Goal: Task Accomplishment & Management: Complete application form

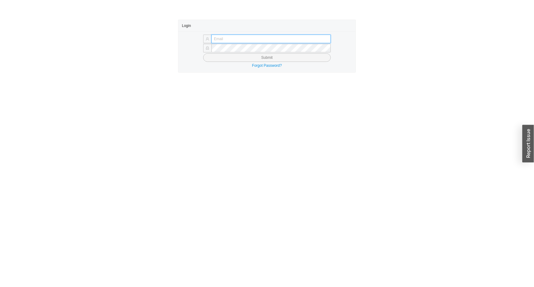
type input "angel@asbathnj.com"
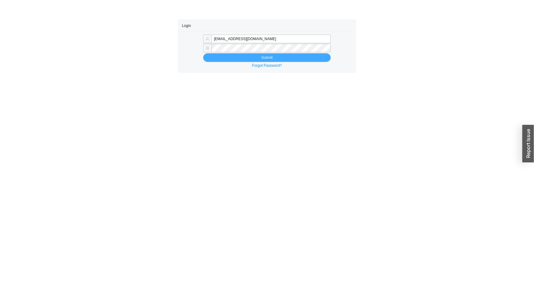
click at [243, 58] on div "angel@asbathnj.com Submit Forgot Password?" at bounding box center [267, 51] width 178 height 41
click at [243, 58] on button "Submit" at bounding box center [267, 57] width 128 height 9
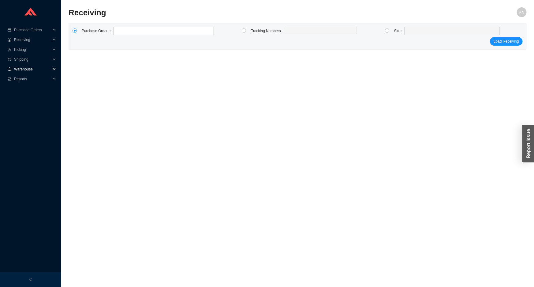
click at [29, 68] on span "Warehouse" at bounding box center [32, 69] width 37 height 10
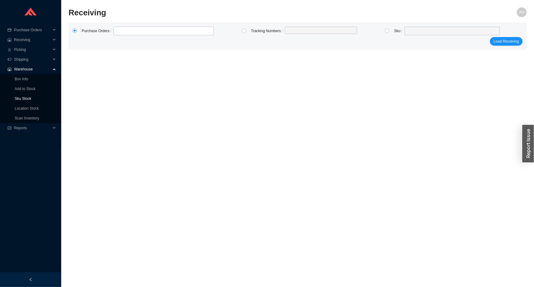
click at [24, 99] on link "Sku Stock" at bounding box center [23, 98] width 17 height 4
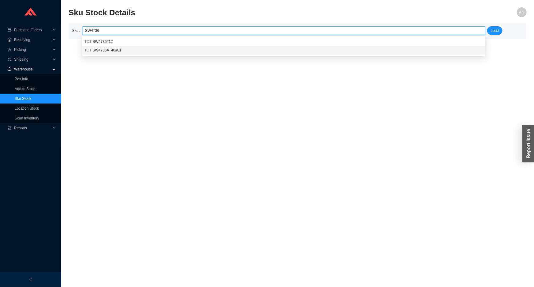
click at [120, 50] on div "TOT SW4736AT40#01" at bounding box center [283, 50] width 398 height 6
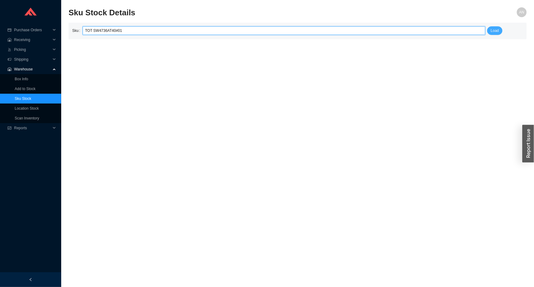
type input "TOT SW4736AT40#01"
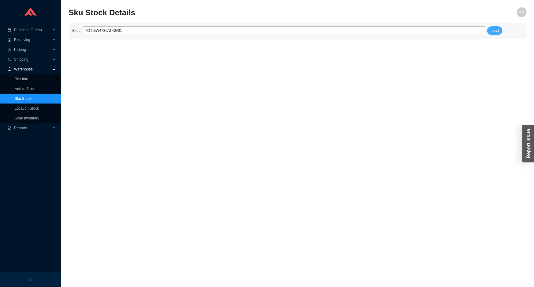
click at [499, 28] on span "Load" at bounding box center [495, 31] width 8 height 6
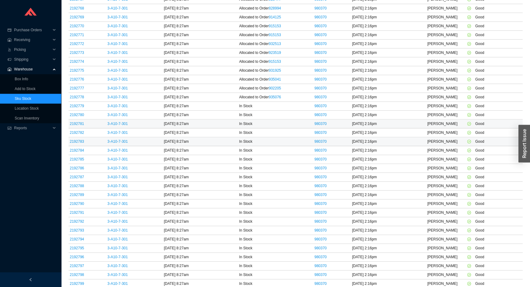
scroll to position [831, 0]
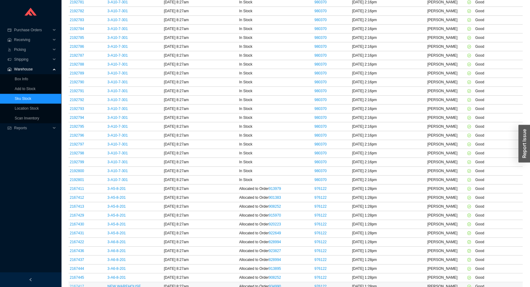
click at [79, 284] on link "2167417" at bounding box center [77, 286] width 14 height 4
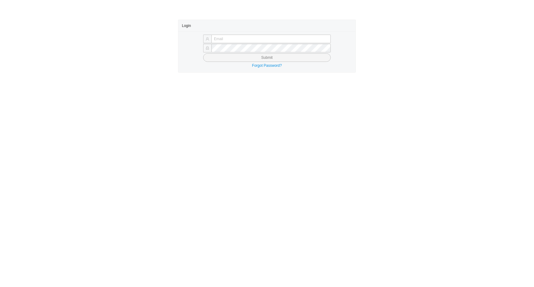
type input "[EMAIL_ADDRESS][DOMAIN_NAME]"
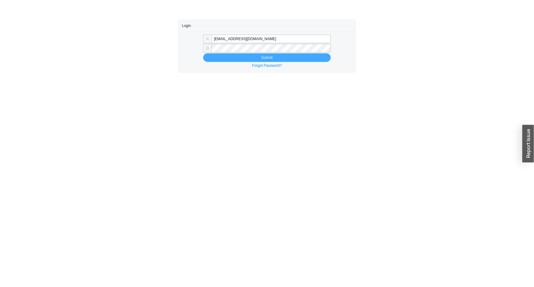
click at [259, 58] on button "Submit" at bounding box center [267, 57] width 128 height 9
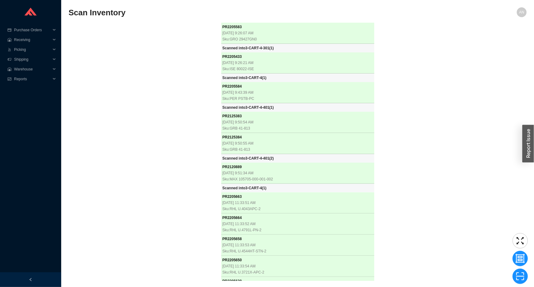
scroll to position [4625, 0]
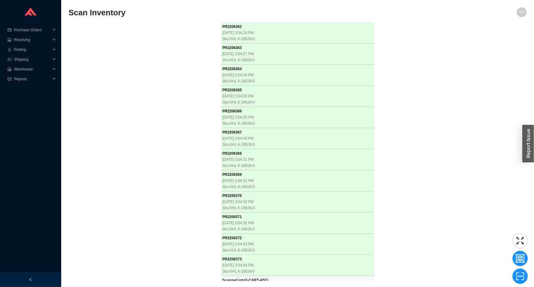
click at [161, 102] on div "PR 2205583 8/19/2025, 9:26:07 AM Sku: GRO 29427GN0 Scanned into 3-CART-4-301 ( …" at bounding box center [298, 152] width 458 height 258
click at [170, 241] on div "PR 2205583 8/19/2025, 9:26:07 AM Sku: GRO 29427GN0 Scanned into 3-CART-4-301 ( …" at bounding box center [298, 152] width 458 height 258
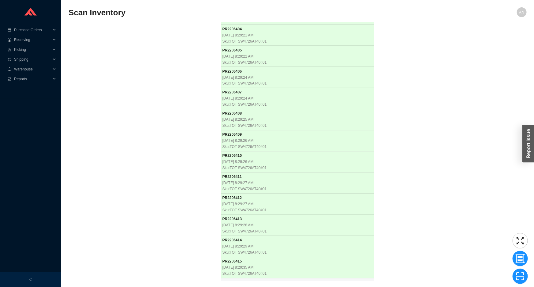
scroll to position [6405, 0]
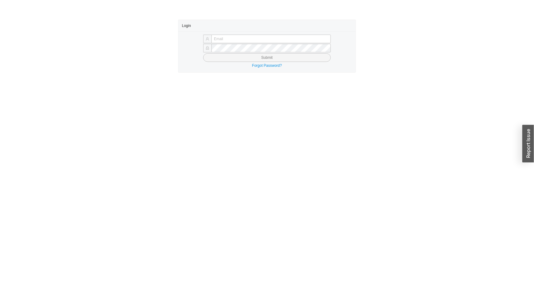
type input "[EMAIL_ADDRESS][DOMAIN_NAME]"
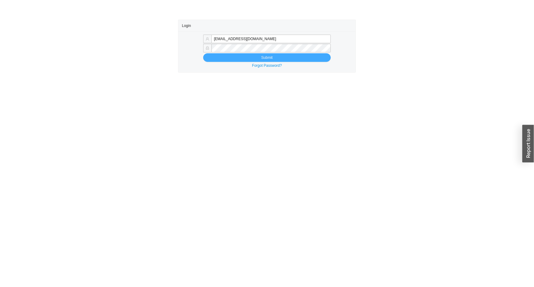
click at [244, 56] on button "Submit" at bounding box center [267, 57] width 128 height 9
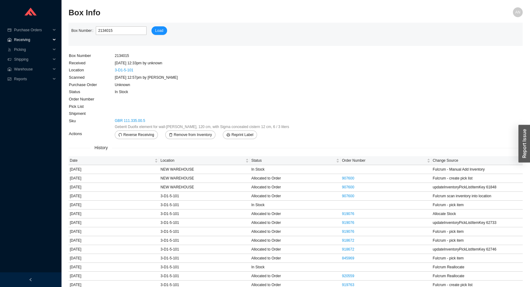
click at [31, 39] on span "Receiving" at bounding box center [32, 40] width 37 height 10
click at [31, 48] on link "Receiving" at bounding box center [23, 49] width 16 height 4
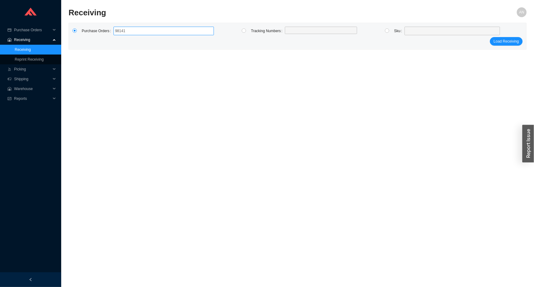
type input "981415"
click button "Load Receiving" at bounding box center [506, 41] width 33 height 9
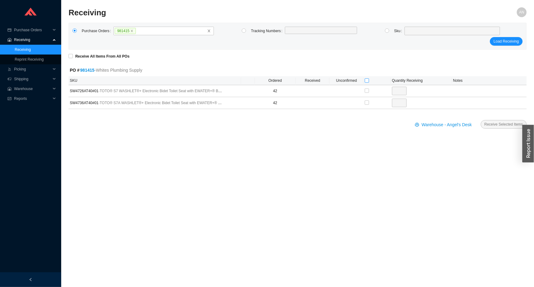
click at [367, 80] on input "checkbox" at bounding box center [367, 80] width 4 height 4
checkbox input "true"
type input "42"
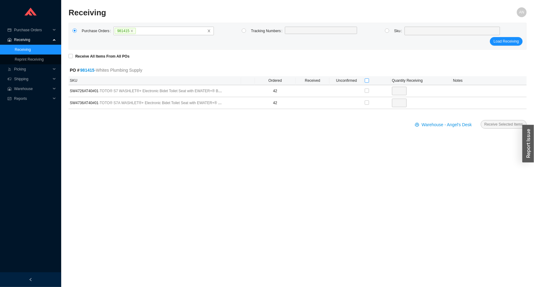
checkbox input "true"
type input "42"
click at [497, 123] on span "Receive Selected Items" at bounding box center [503, 124] width 39 height 6
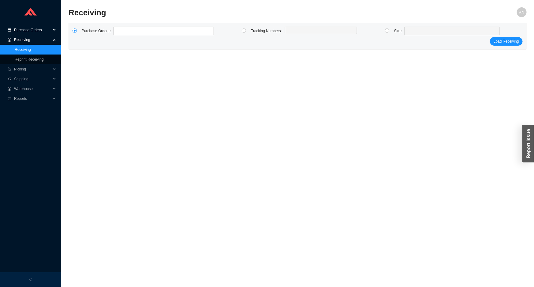
click at [31, 32] on span "Purchase Orders" at bounding box center [32, 30] width 37 height 10
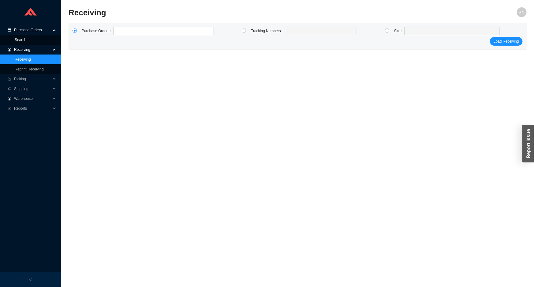
click at [26, 40] on link "Search" at bounding box center [21, 40] width 12 height 4
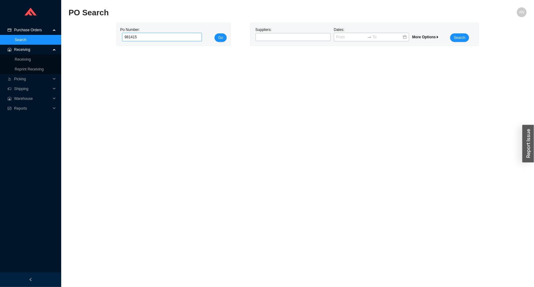
type input "981415"
click button "Go" at bounding box center [221, 37] width 12 height 9
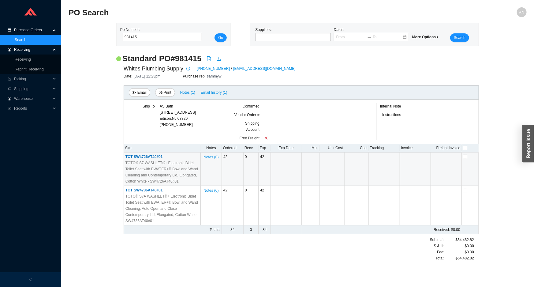
click at [158, 157] on span "TOT SW4726AT40#01" at bounding box center [143, 157] width 37 height 4
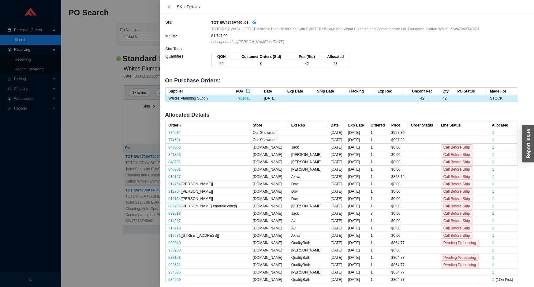
click at [86, 118] on div at bounding box center [267, 143] width 534 height 287
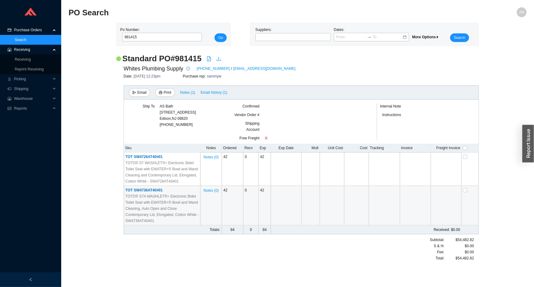
click at [140, 189] on span "TOT SW4736AT40#01" at bounding box center [143, 190] width 37 height 4
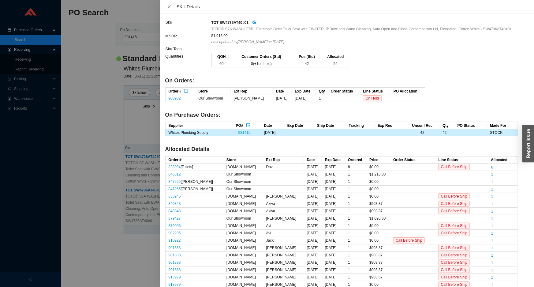
click at [99, 128] on div at bounding box center [267, 143] width 534 height 287
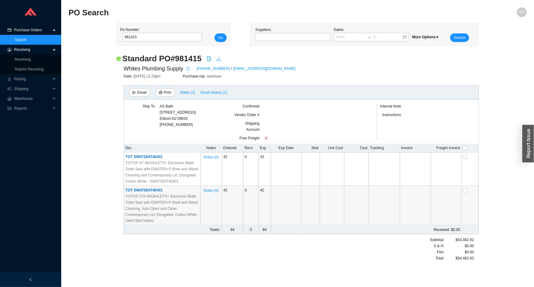
click at [216, 13] on h2 "PO Search" at bounding box center [241, 12] width 344 height 11
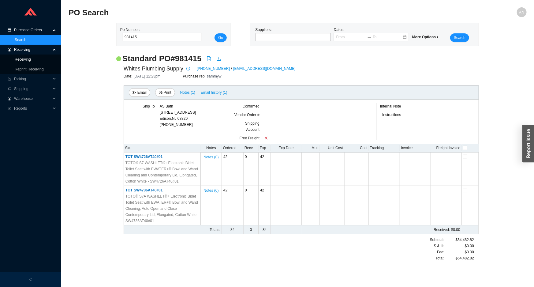
drag, startPoint x: 22, startPoint y: 58, endPoint x: 57, endPoint y: 53, distance: 34.9
click at [23, 58] on link "Receiving" at bounding box center [23, 59] width 16 height 4
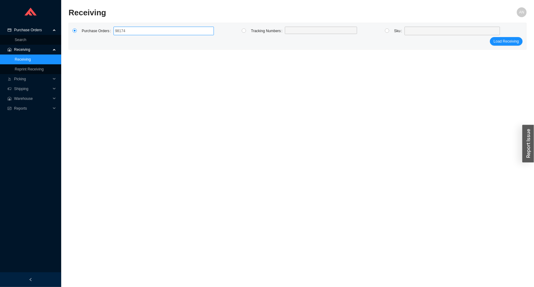
type input "981746"
type input "984414"
type input "986565"
type input "983565"
type input "981745"
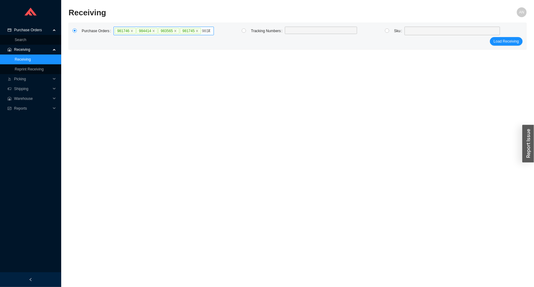
type input "981747"
type input "98"
click button "Load Receiving" at bounding box center [506, 47] width 33 height 9
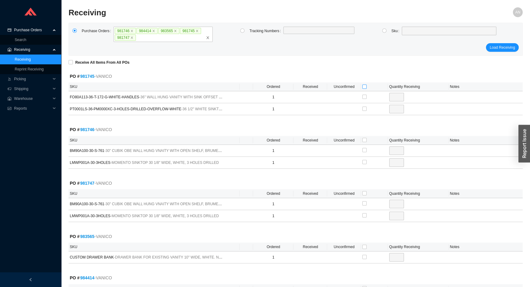
click at [365, 86] on input "checkbox" at bounding box center [364, 86] width 4 height 4
checkbox input "true"
type input "1"
checkbox input "true"
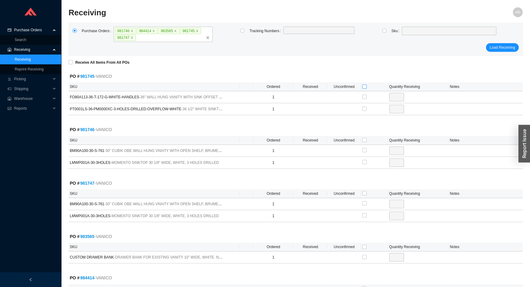
type input "1"
click at [364, 140] on input "checkbox" at bounding box center [364, 140] width 4 height 4
checkbox input "true"
type input "1"
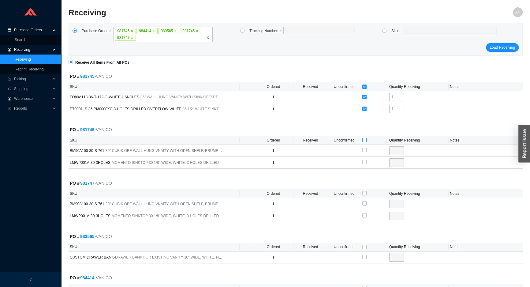
checkbox input "true"
type input "1"
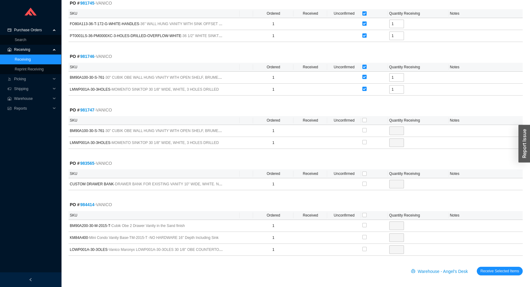
scroll to position [74, 0]
click at [365, 119] on input "checkbox" at bounding box center [364, 119] width 4 height 4
checkbox input "true"
type input "1"
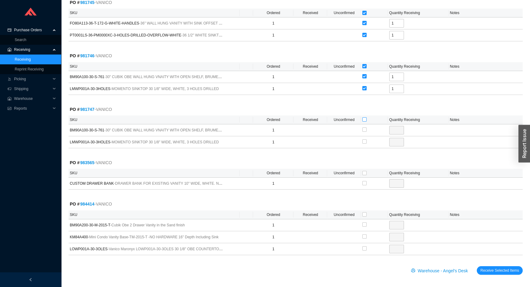
checkbox input "true"
type input "1"
click at [364, 171] on input "checkbox" at bounding box center [364, 173] width 4 height 4
checkbox input "true"
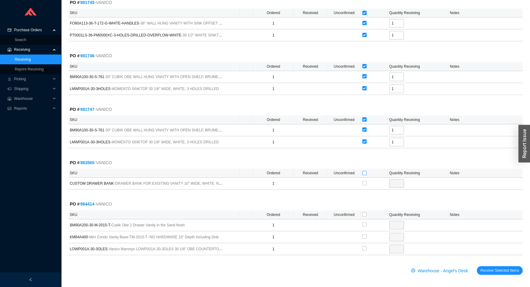
type input "1"
click at [364, 215] on input "checkbox" at bounding box center [364, 214] width 4 height 4
checkbox input "true"
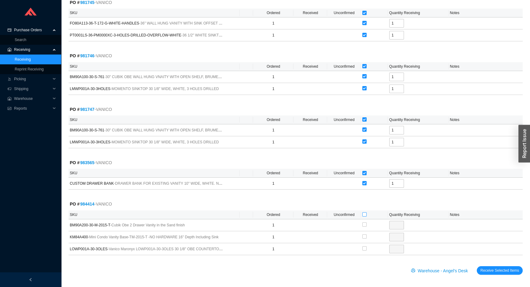
type input "1"
checkbox input "true"
type input "1"
checkbox input "true"
type input "1"
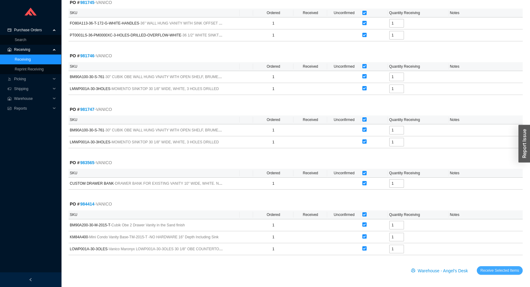
click at [499, 269] on span "Receive Selected Items" at bounding box center [499, 270] width 39 height 6
